Goal: Information Seeking & Learning: Stay updated

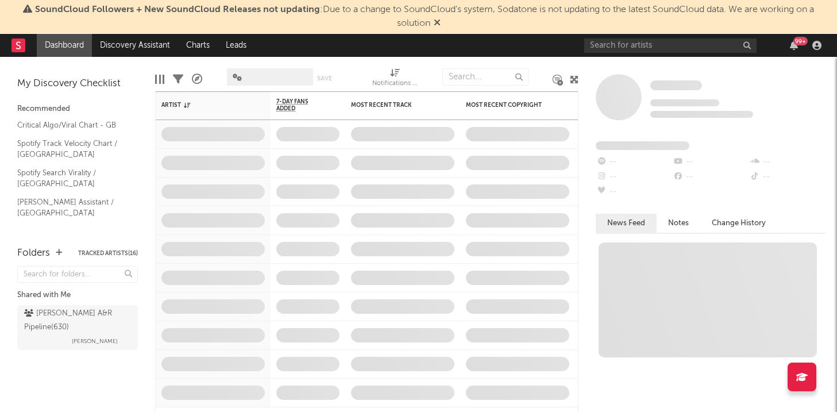
click at [428, 27] on span "SoundCloud Followers + New SoundCloud Releases not updating : Due to a change t…" at bounding box center [424, 16] width 779 height 23
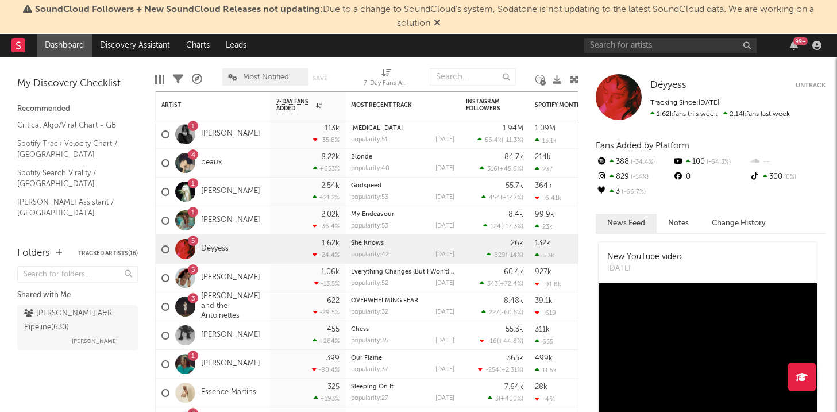
click at [443, 21] on span "SoundCloud Followers + New SoundCloud Releases not updating : Due to a change t…" at bounding box center [418, 17] width 825 height 28
click at [441, 21] on span "SoundCloud Followers + New SoundCloud Releases not updating : Due to a change t…" at bounding box center [418, 17] width 825 height 28
click at [438, 20] on icon at bounding box center [437, 22] width 7 height 9
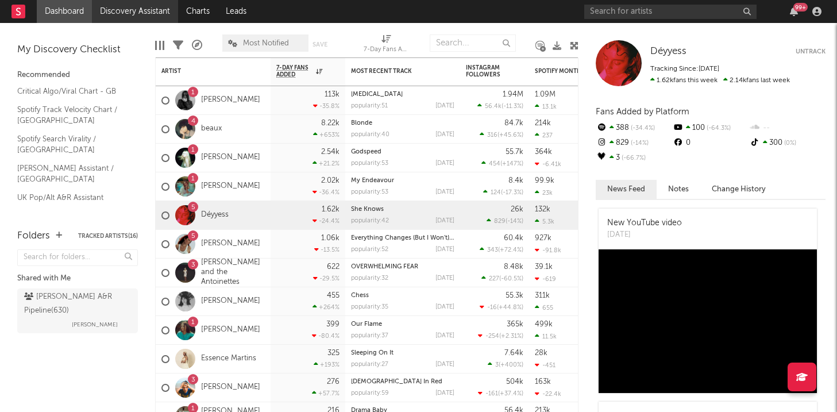
click at [130, 10] on link "Discovery Assistant" at bounding box center [135, 11] width 86 height 23
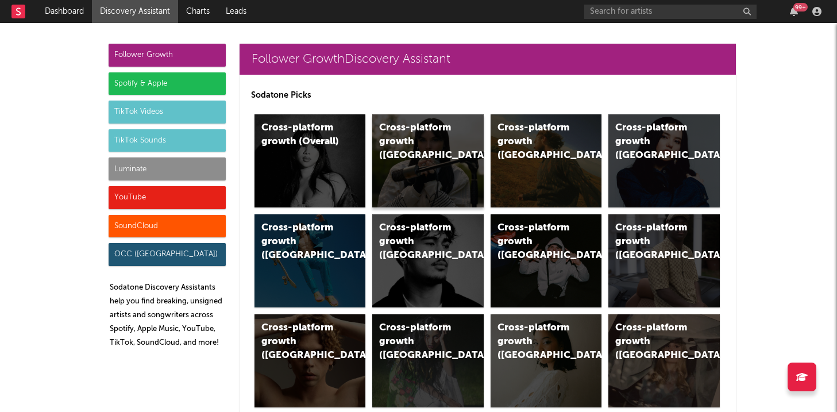
click at [424, 132] on div "Cross-platform growth ([GEOGRAPHIC_DATA])" at bounding box center [418, 141] width 78 height 41
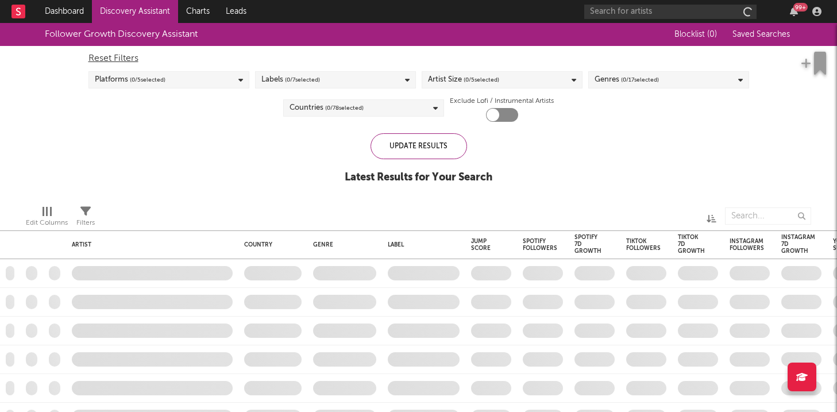
checkbox input "true"
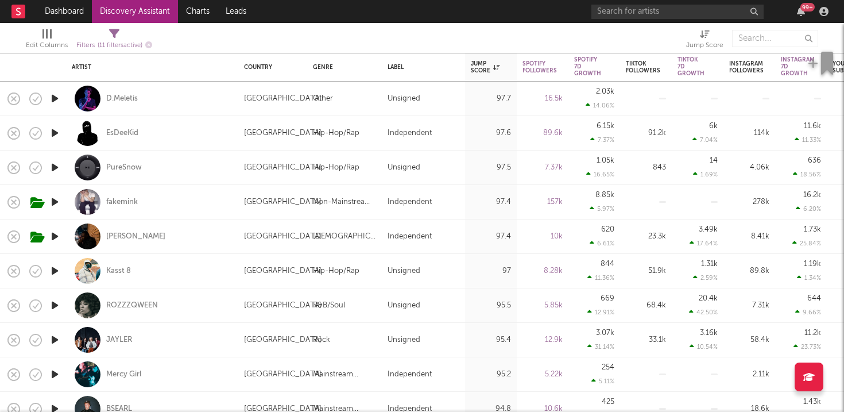
click at [820, 20] on div "99 +" at bounding box center [712, 11] width 241 height 23
click at [814, 18] on div "99 +" at bounding box center [712, 11] width 241 height 23
click at [805, 14] on icon "button" at bounding box center [801, 11] width 8 height 9
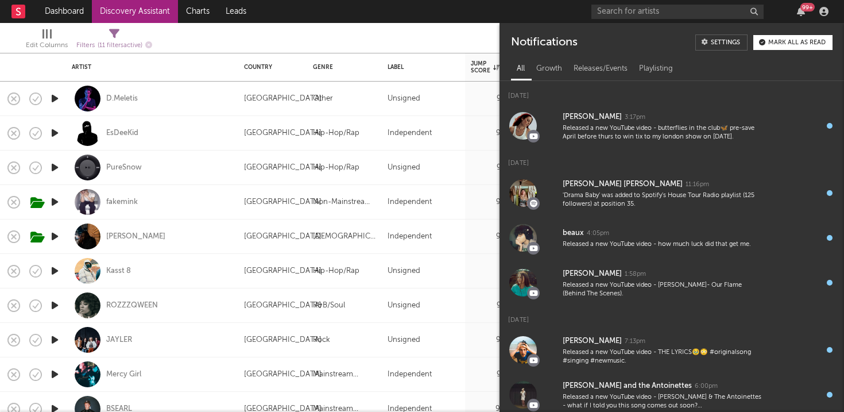
click at [810, 41] on div "Mark all as read" at bounding box center [797, 43] width 57 height 6
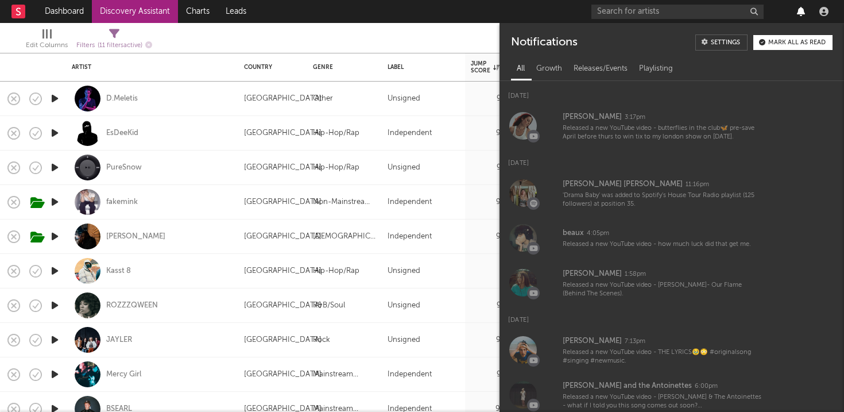
click at [798, 14] on icon "button" at bounding box center [801, 11] width 8 height 9
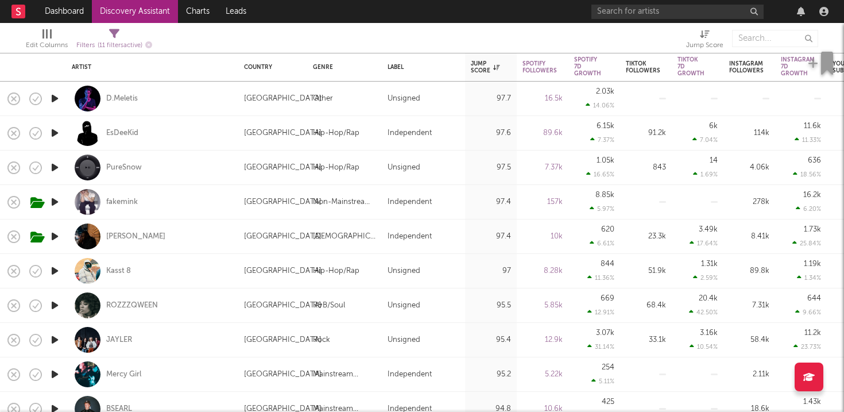
click at [796, 7] on div at bounding box center [801, 11] width 17 height 9
click at [800, 13] on icon "button" at bounding box center [801, 11] width 8 height 9
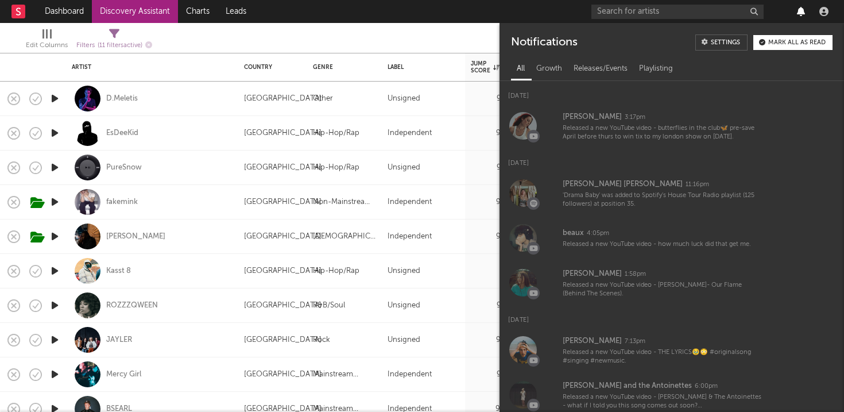
click at [801, 14] on icon "button" at bounding box center [801, 11] width 8 height 9
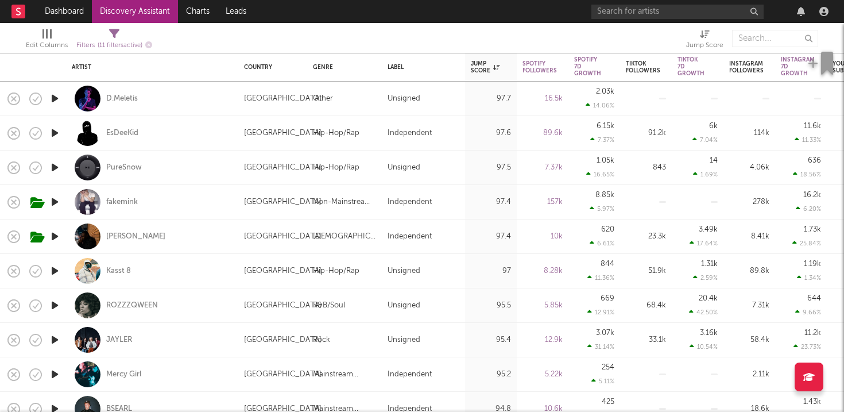
drag, startPoint x: 801, startPoint y: 14, endPoint x: 497, endPoint y: 48, distance: 305.2
click at [497, 48] on div "Dashboard Discovery Assistant Charts Leads Notifications Settings Mark all as r…" at bounding box center [422, 206] width 844 height 412
click at [65, 6] on link "Dashboard" at bounding box center [64, 11] width 55 height 23
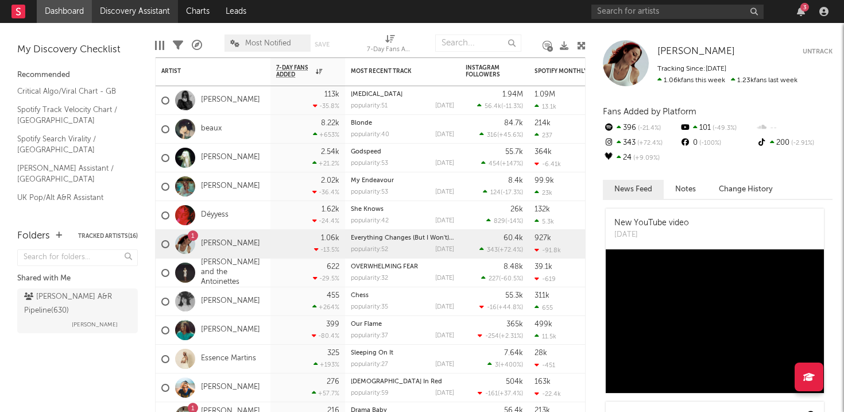
click at [146, 10] on link "Discovery Assistant" at bounding box center [135, 11] width 86 height 23
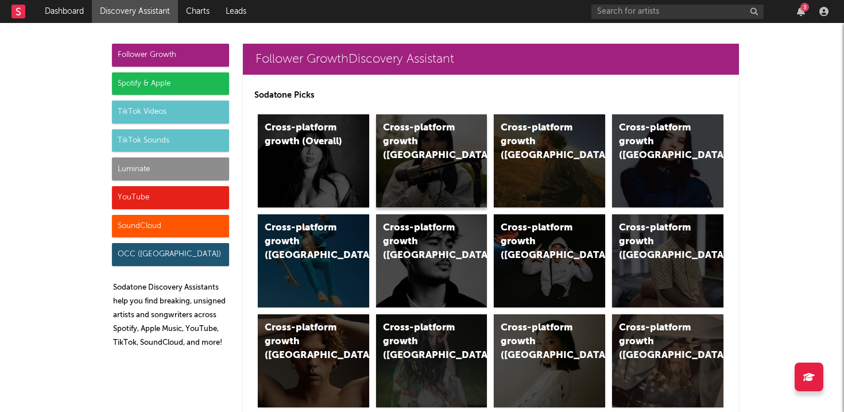
click at [430, 181] on div "Cross-platform growth ([GEOGRAPHIC_DATA])" at bounding box center [431, 160] width 111 height 93
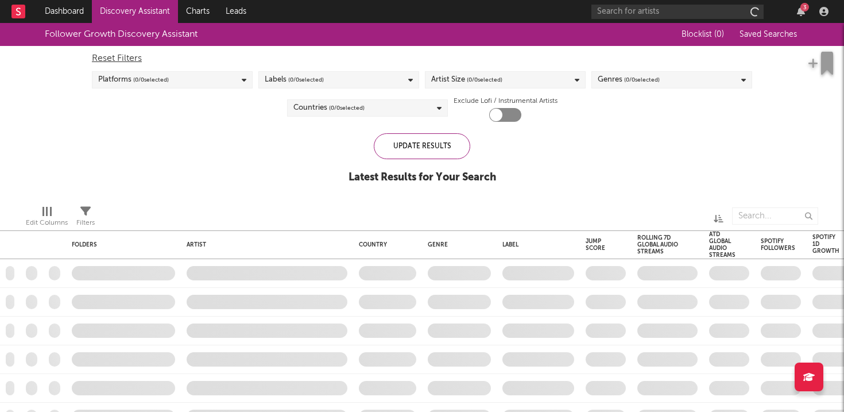
checkbox input "true"
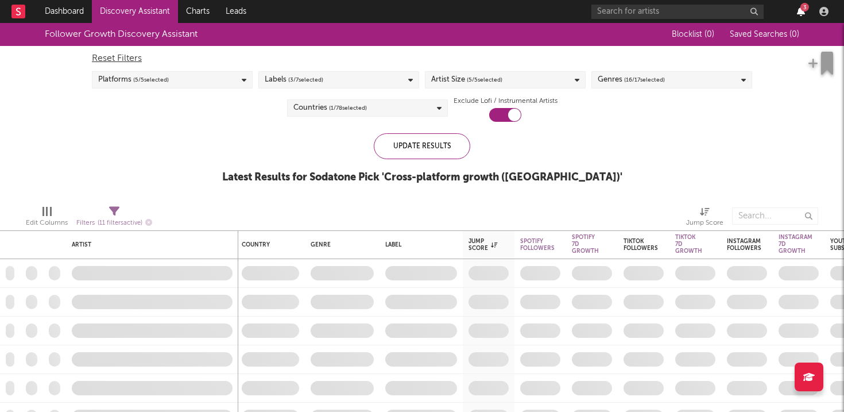
click at [797, 14] on icon "button" at bounding box center [801, 11] width 8 height 9
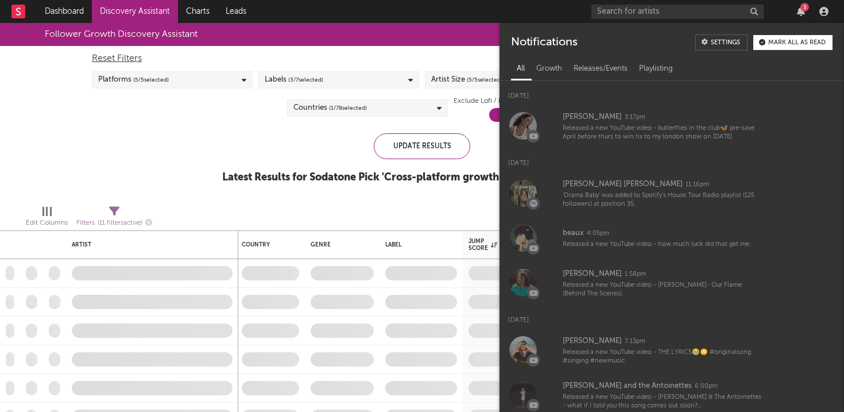
click at [792, 47] on button "Mark all as read" at bounding box center [793, 42] width 79 height 15
click at [801, 7] on icon "button" at bounding box center [801, 11] width 8 height 9
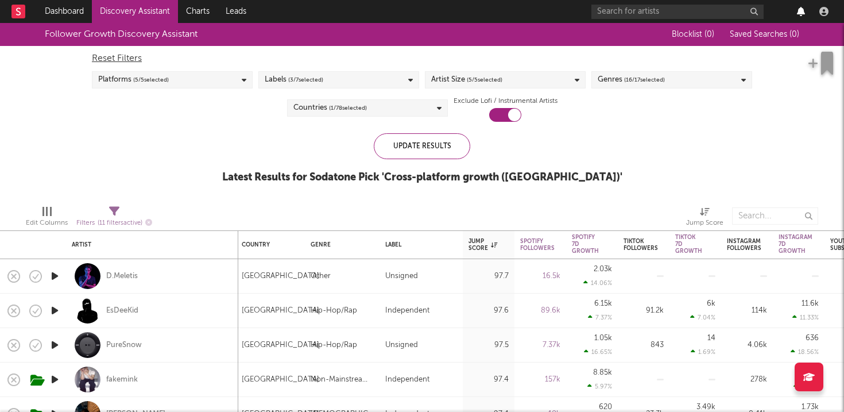
click at [801, 7] on icon "button" at bounding box center [801, 11] width 8 height 9
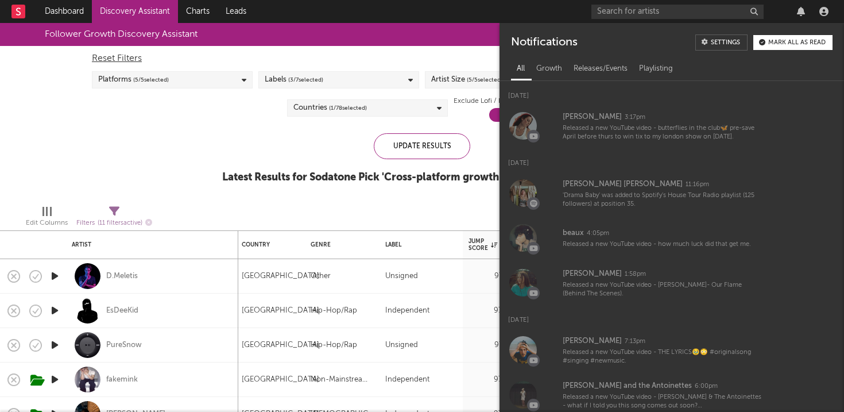
click at [649, 54] on div "All Growth Releases/Events Playlisting" at bounding box center [672, 67] width 345 height 28
click at [597, 61] on div "Releases/Events" at bounding box center [600, 69] width 65 height 20
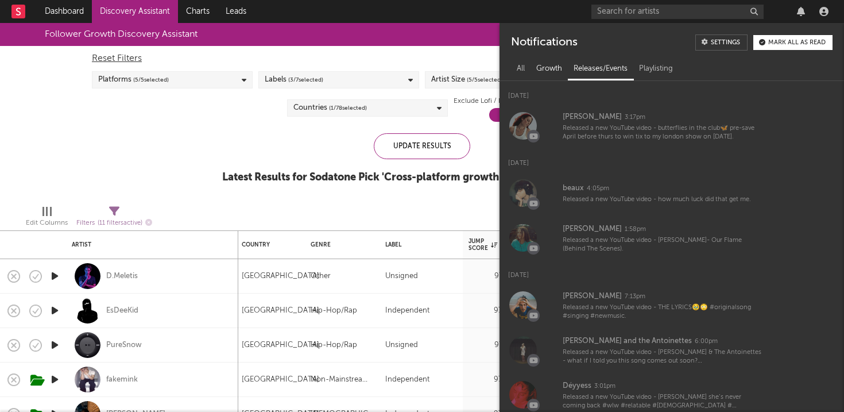
click at [557, 73] on div "Growth" at bounding box center [549, 69] width 37 height 20
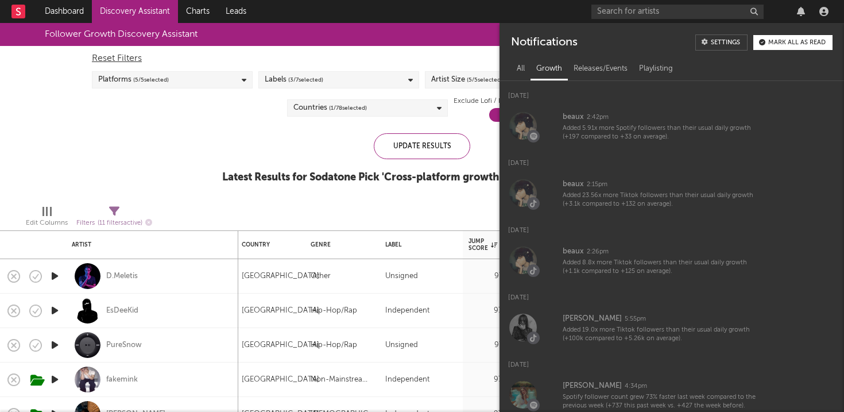
click at [535, 72] on div "Growth" at bounding box center [549, 69] width 37 height 20
click at [522, 72] on div "All" at bounding box center [521, 69] width 20 height 20
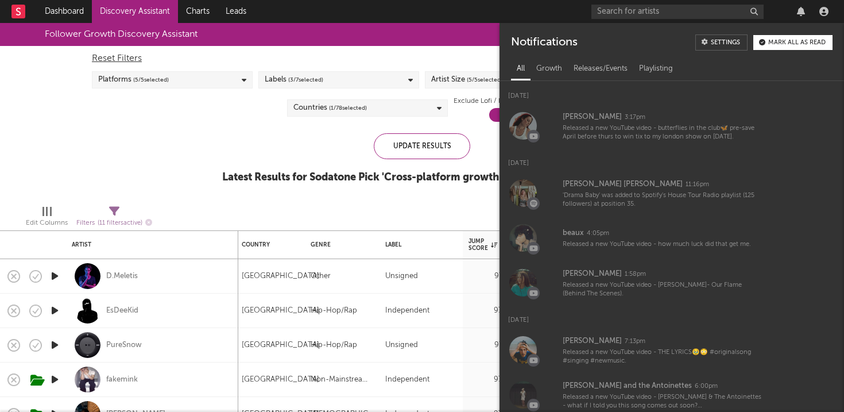
click at [224, 129] on div "Follower Growth Discovery Assistant Blocklist ( 0 ) Saved Searches ( 0 ) Reset …" at bounding box center [422, 109] width 844 height 173
